Goal: Go to known website: Access a specific website the user already knows

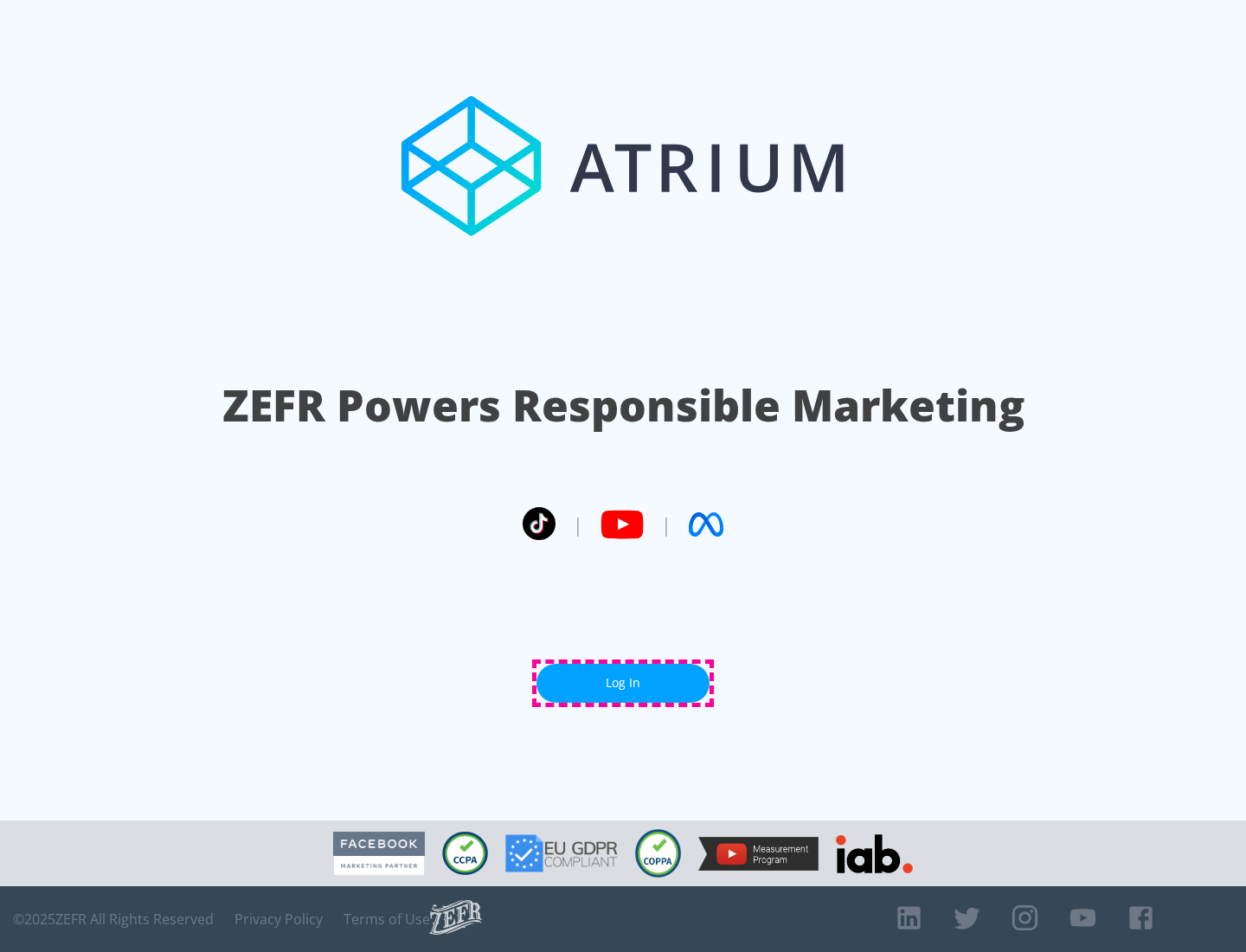
click at [623, 682] on link "Log In" at bounding box center [623, 682] width 173 height 39
